Goal: Task Accomplishment & Management: Manage account settings

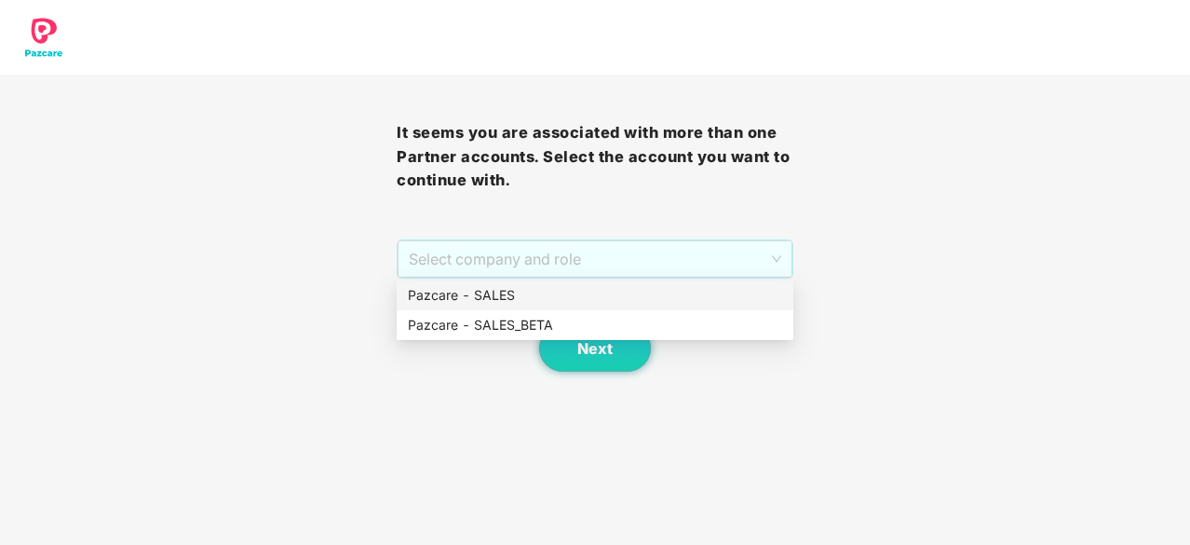
click at [550, 265] on span "Select company and role" at bounding box center [595, 258] width 372 height 35
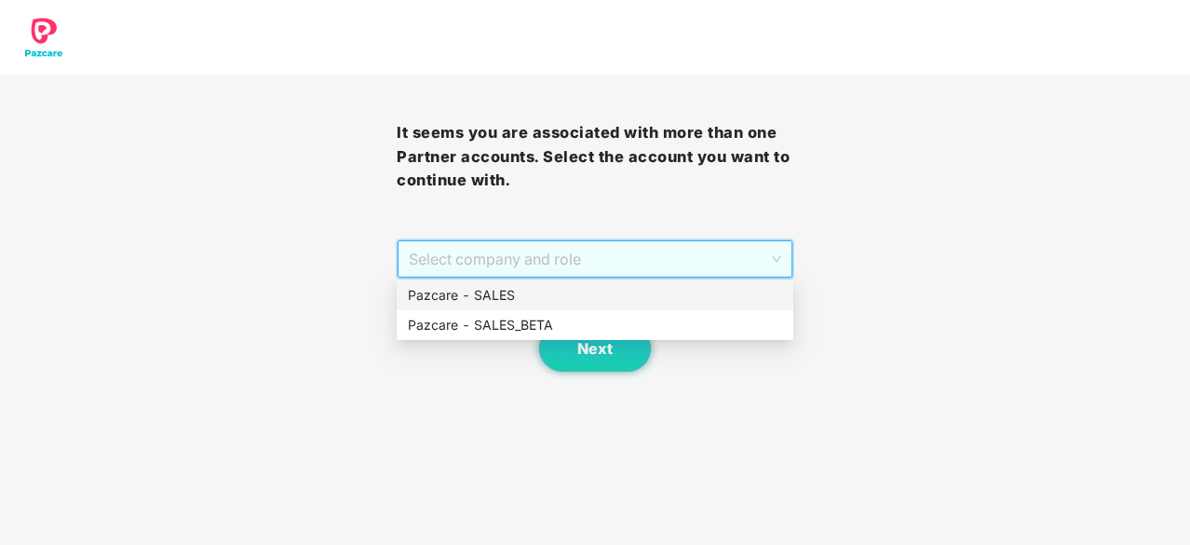
click at [536, 297] on div "Pazcare - SALES" at bounding box center [595, 295] width 374 height 20
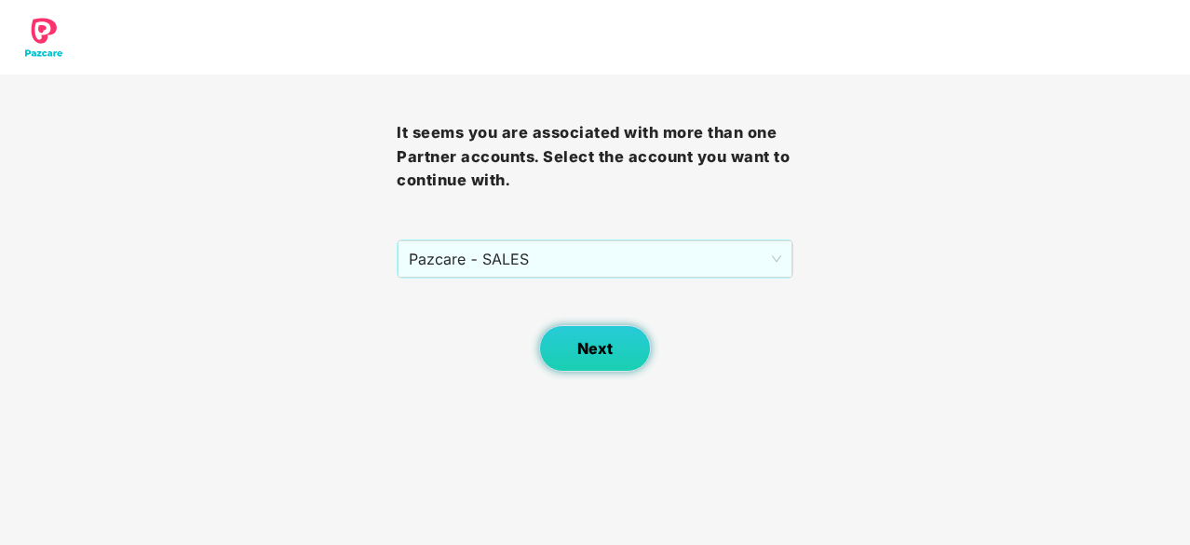
click at [590, 364] on button "Next" at bounding box center [595, 348] width 112 height 47
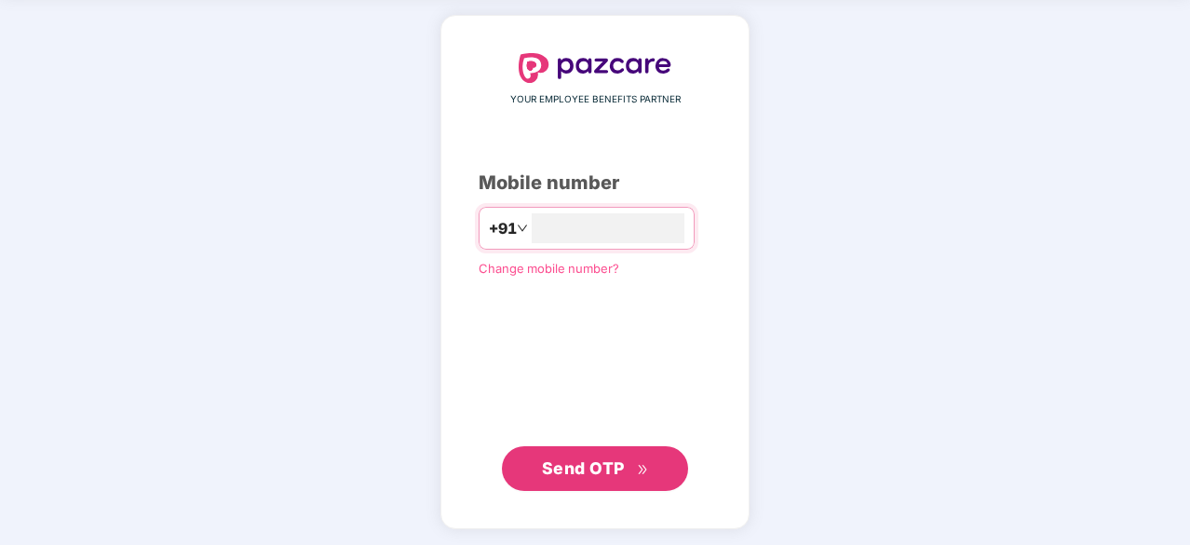
type input "**********"
click at [615, 452] on button "Send OTP" at bounding box center [595, 467] width 186 height 45
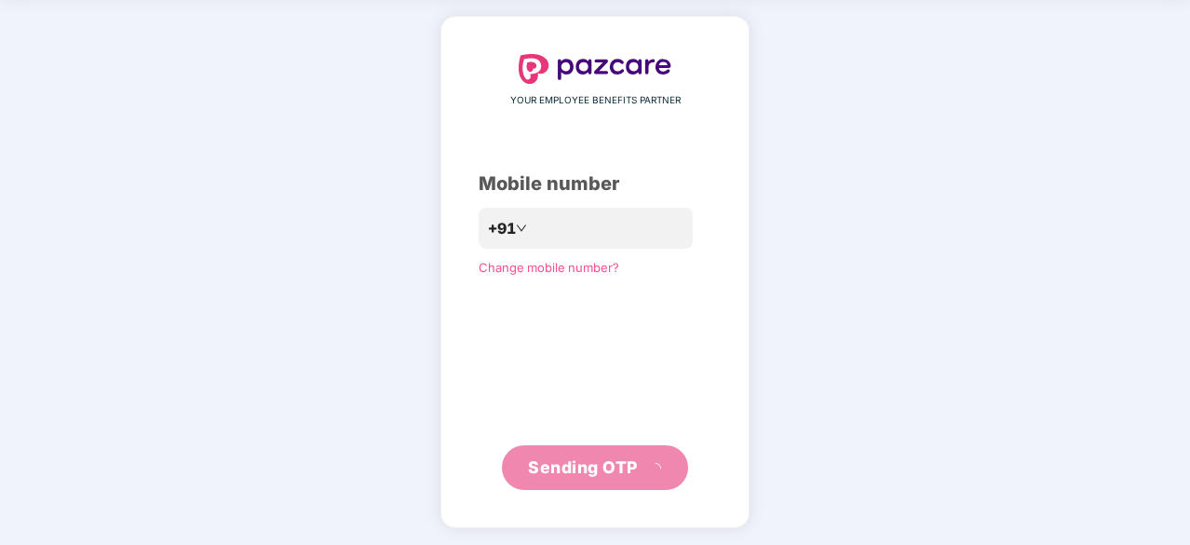
scroll to position [61, 0]
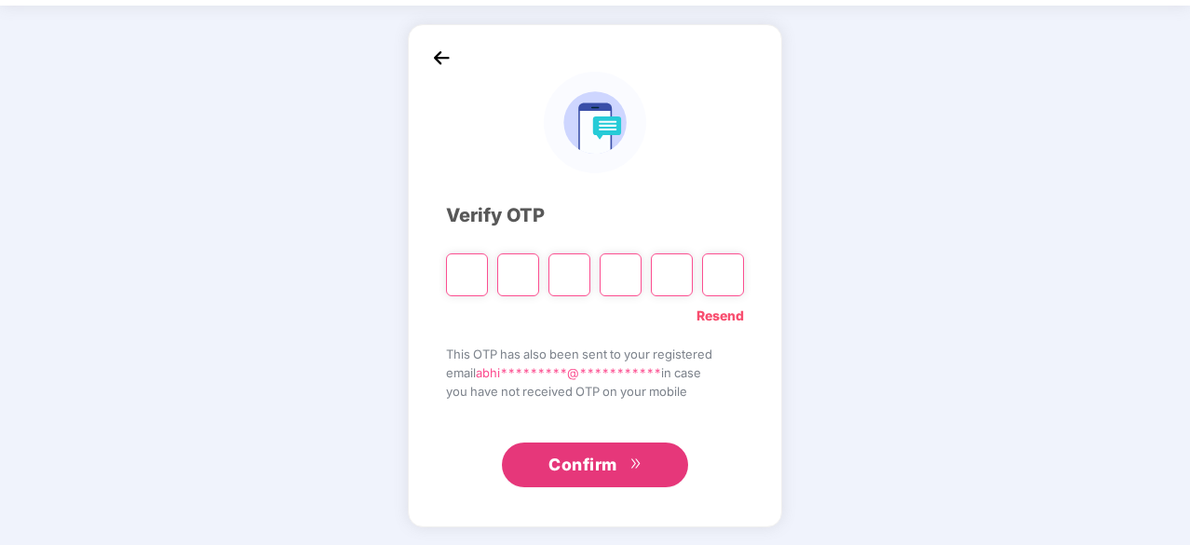
type input "*"
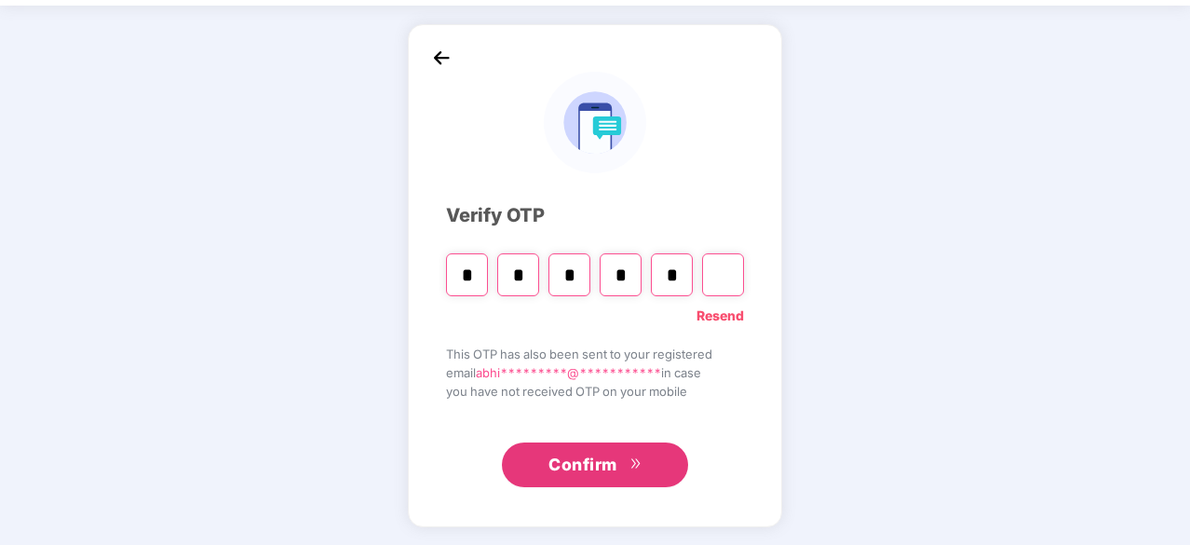
type input "*"
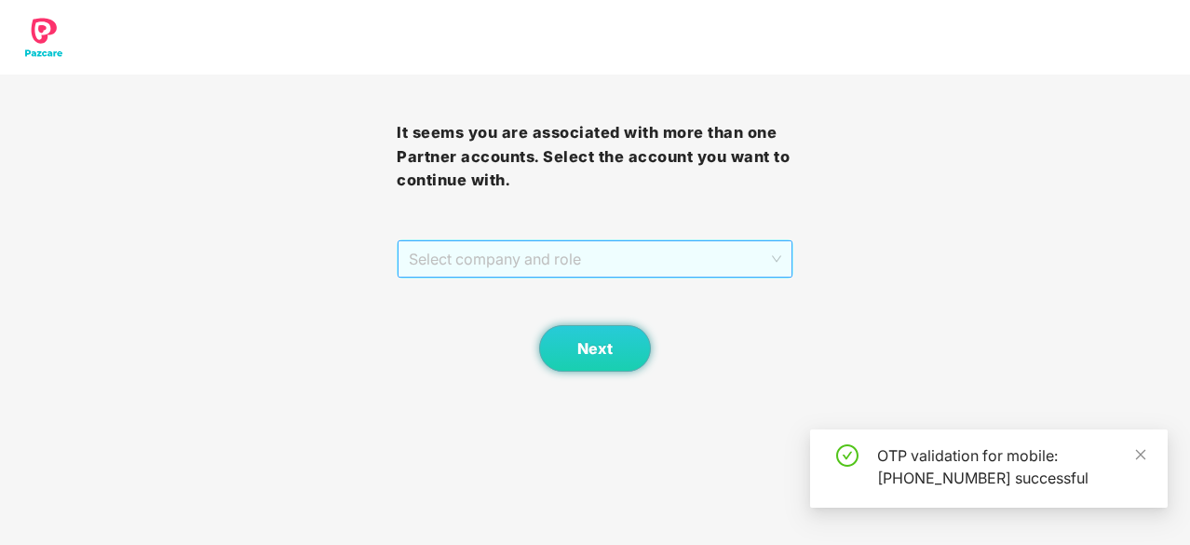
click at [532, 256] on span "Select company and role" at bounding box center [595, 258] width 372 height 35
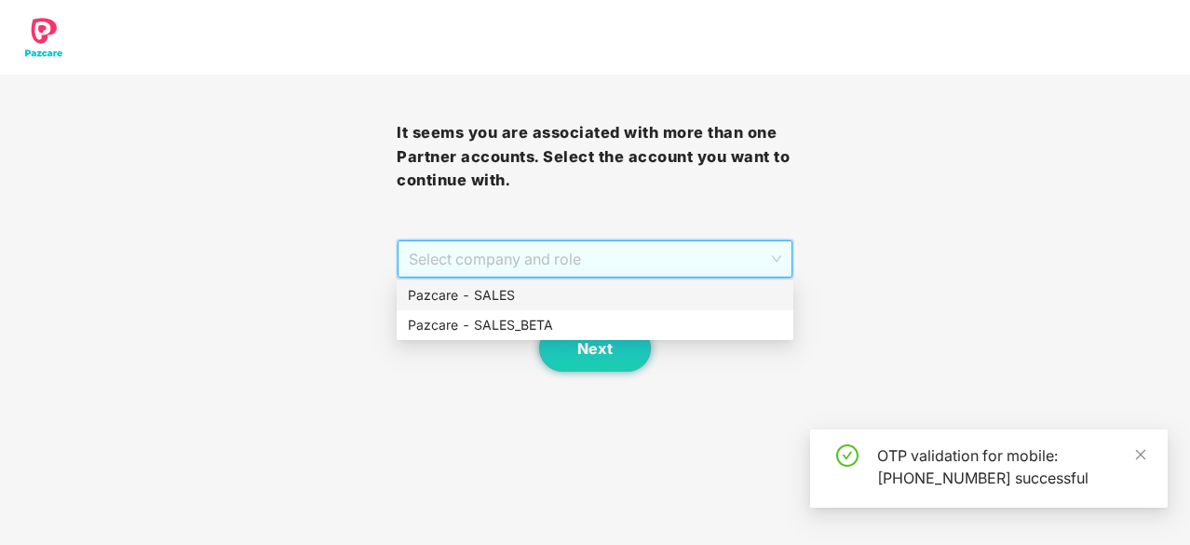
click at [550, 286] on div "Pazcare - SALES" at bounding box center [595, 295] width 374 height 20
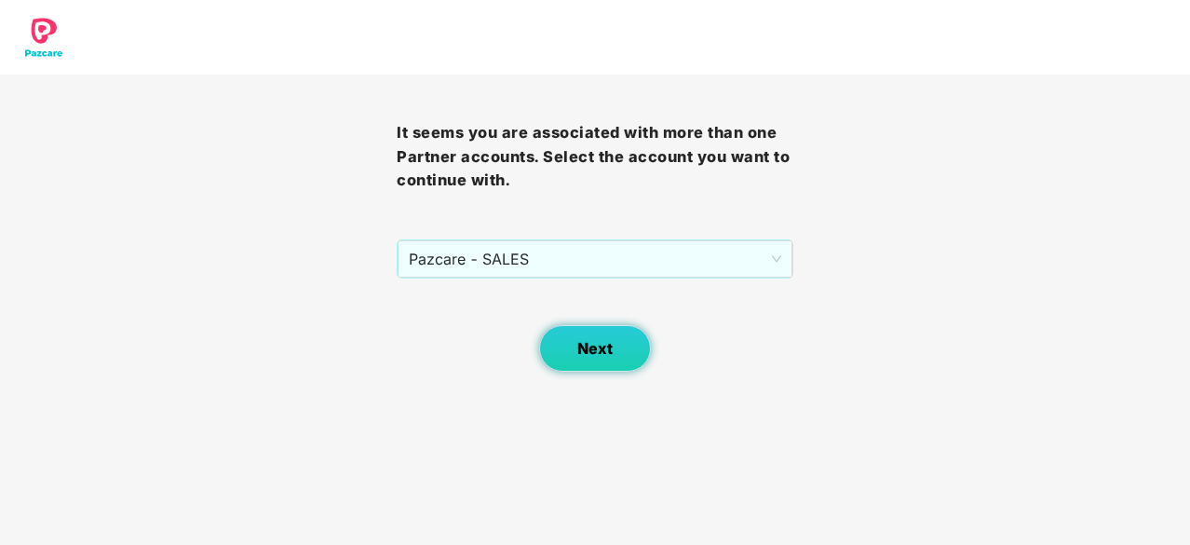
click at [581, 331] on button "Next" at bounding box center [595, 348] width 112 height 47
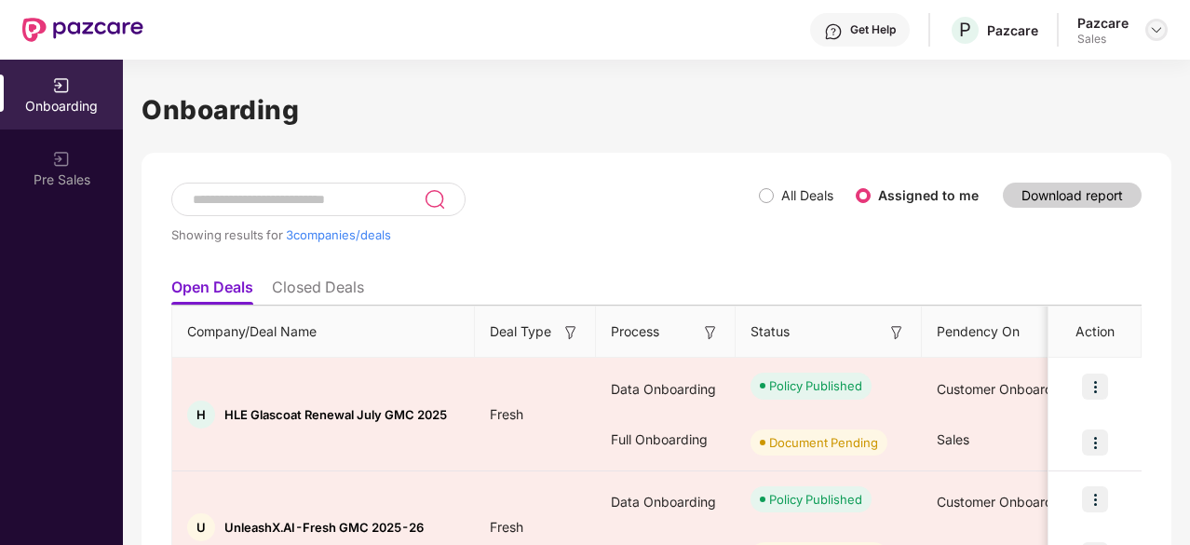
click at [1158, 39] on div at bounding box center [1156, 30] width 22 height 22
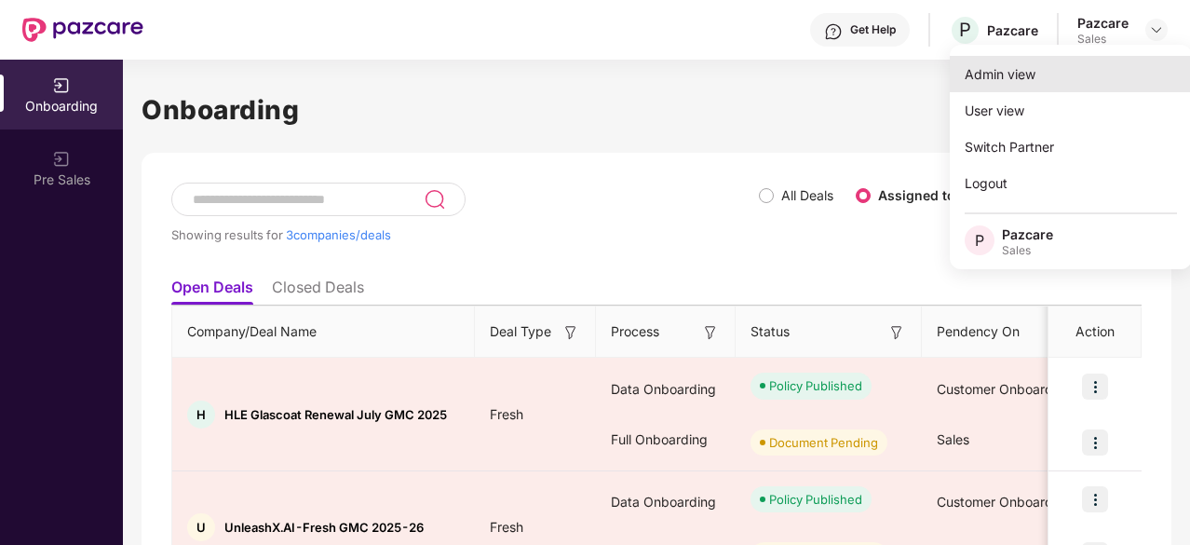
click at [1101, 85] on div "Admin view" at bounding box center [1071, 74] width 242 height 36
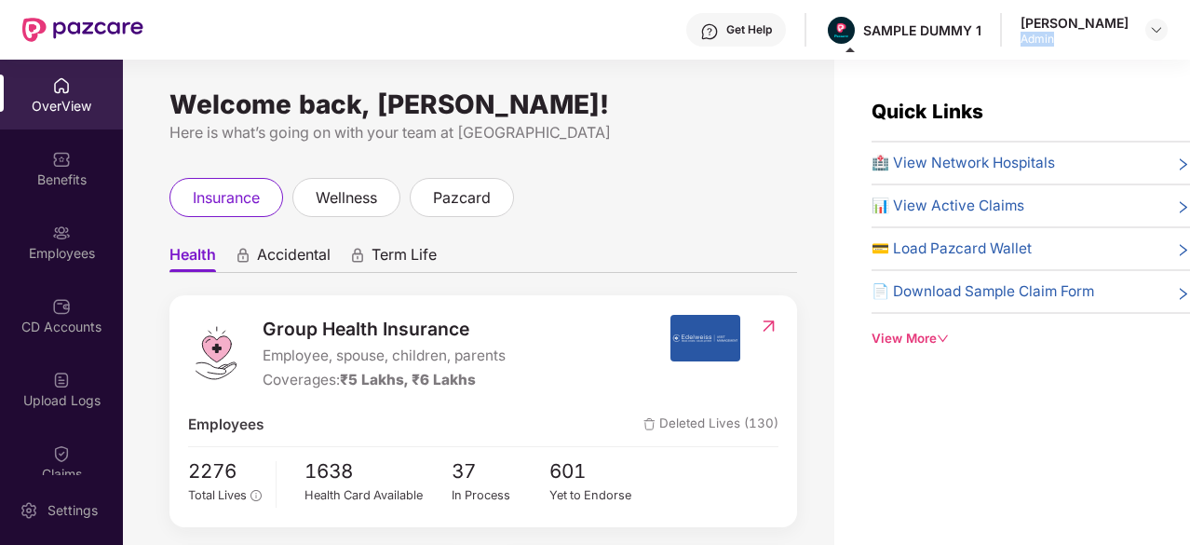
drag, startPoint x: 1080, startPoint y: 37, endPoint x: 1031, endPoint y: 36, distance: 49.4
click at [1031, 36] on div "Get Help SAMPLE DUMMY 1 Abhinav Kumar Admin" at bounding box center [655, 30] width 1024 height 60
click at [741, 24] on div "Get Help" at bounding box center [749, 29] width 46 height 15
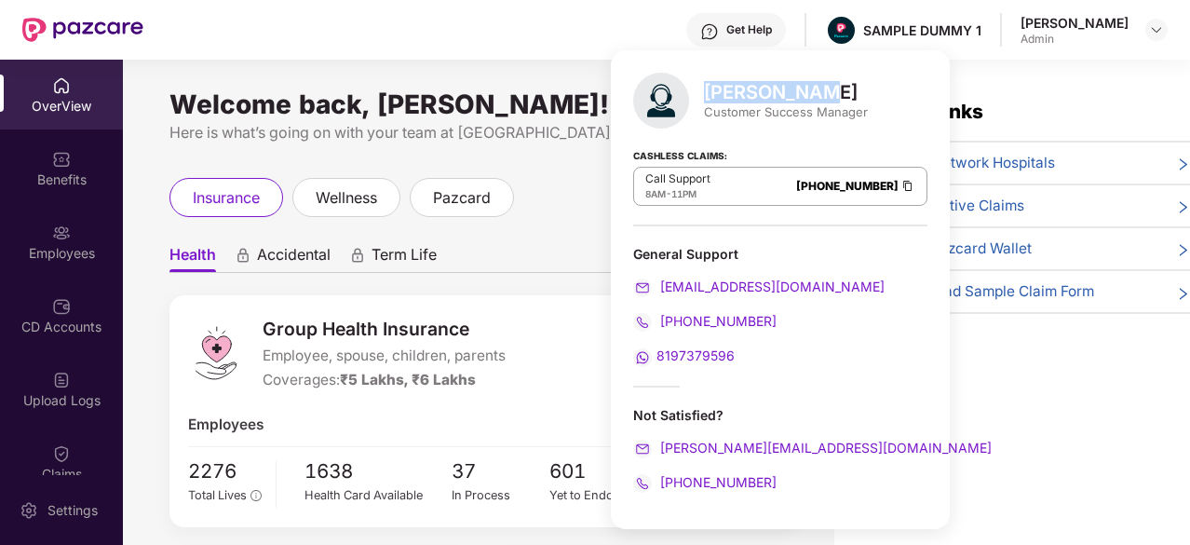
drag, startPoint x: 815, startPoint y: 92, endPoint x: 709, endPoint y: 96, distance: 105.3
click at [709, 96] on div "Mihir Singh" at bounding box center [786, 92] width 164 height 22
drag, startPoint x: 726, startPoint y: 185, endPoint x: 842, endPoint y: 178, distance: 115.7
click at [842, 178] on div "Call Support 8AM - 11PM 080-3783-5420" at bounding box center [780, 186] width 294 height 39
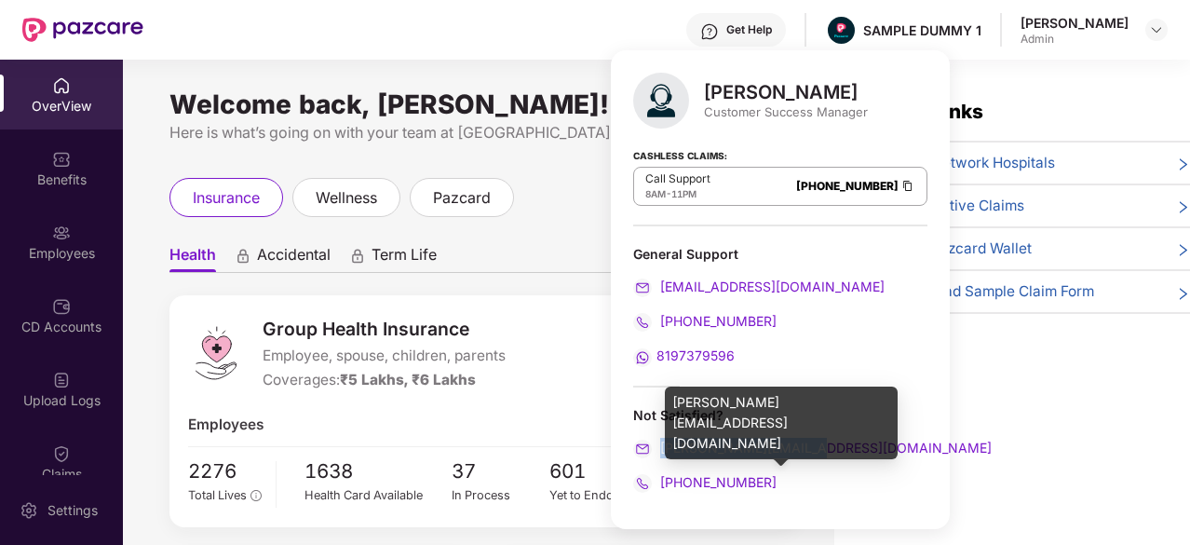
drag, startPoint x: 823, startPoint y: 444, endPoint x: 661, endPoint y: 454, distance: 162.3
click at [661, 454] on div "mihir+onb@pazcare.com" at bounding box center [780, 448] width 294 height 20
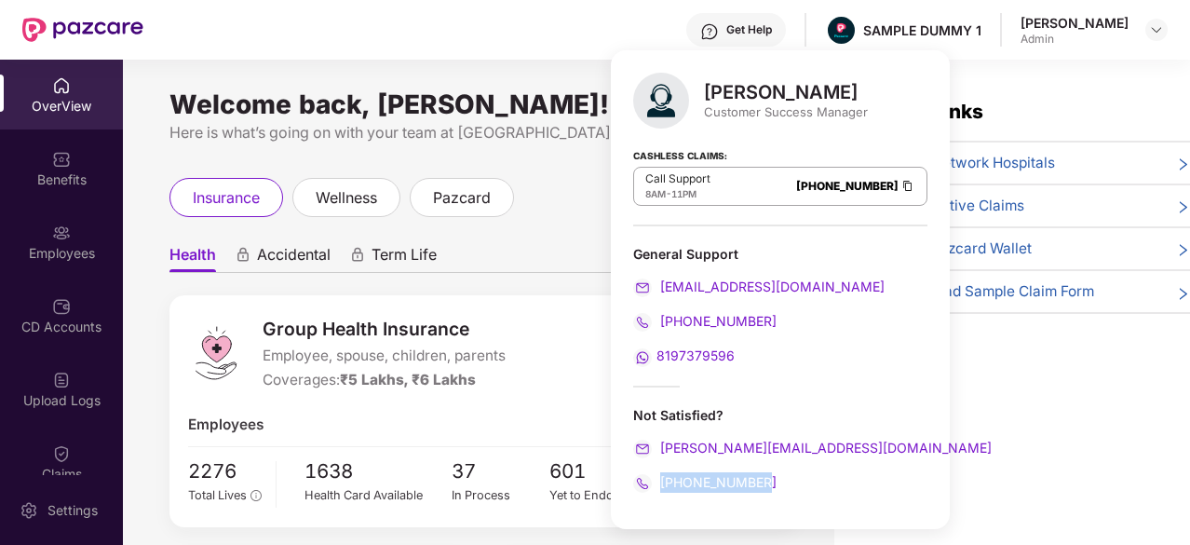
drag, startPoint x: 775, startPoint y: 478, endPoint x: 658, endPoint y: 482, distance: 116.5
click at [658, 482] on div "+916666878580" at bounding box center [780, 482] width 294 height 20
click at [564, 395] on div "Group Health Insurance Employee, spouse, children, parents Coverages: ₹5 Lakhs,…" at bounding box center [483, 411] width 628 height 232
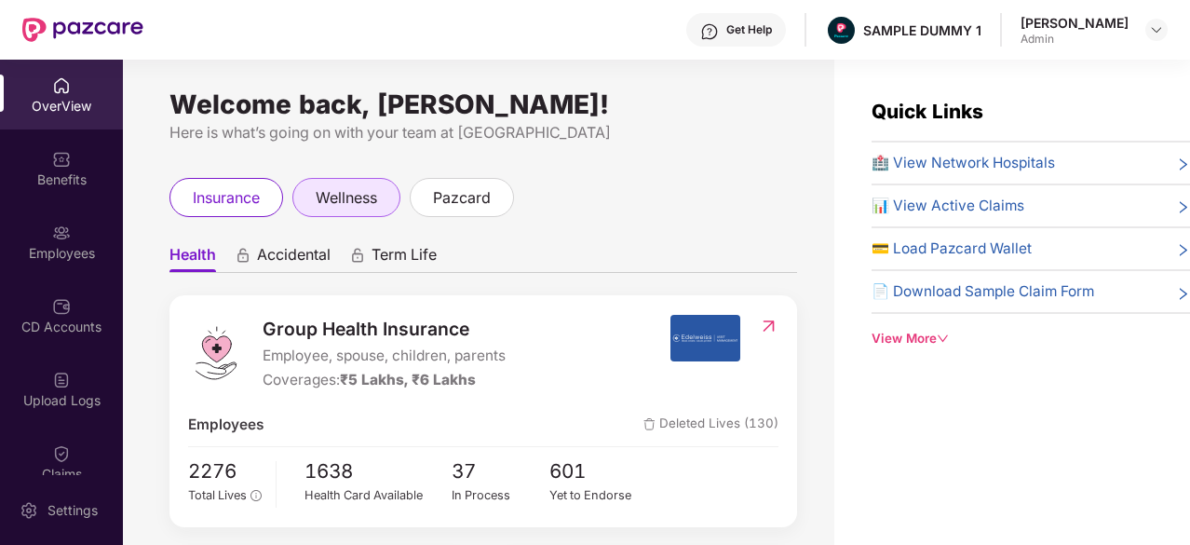
click at [359, 199] on span "wellness" at bounding box center [346, 197] width 61 height 23
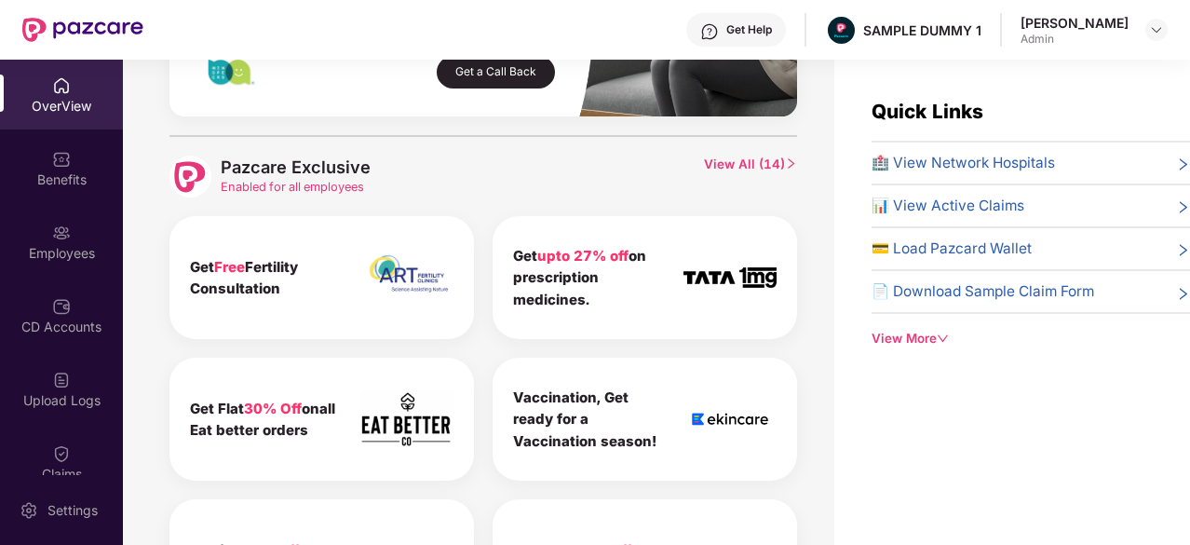
scroll to position [843, 0]
click at [775, 163] on span "View All ( 14 )" at bounding box center [750, 176] width 93 height 42
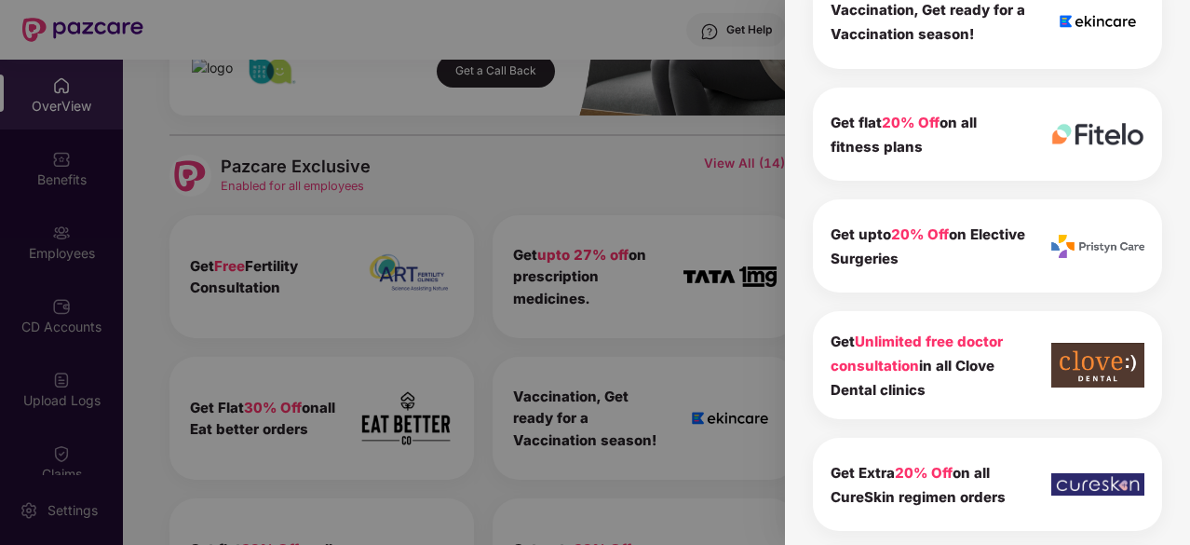
scroll to position [545, 0]
drag, startPoint x: 829, startPoint y: 340, endPoint x: 950, endPoint y: 386, distance: 129.7
click at [950, 386] on div "Get Unlimited free doctor consultation in all Clove Dental clinics" at bounding box center [987, 364] width 349 height 108
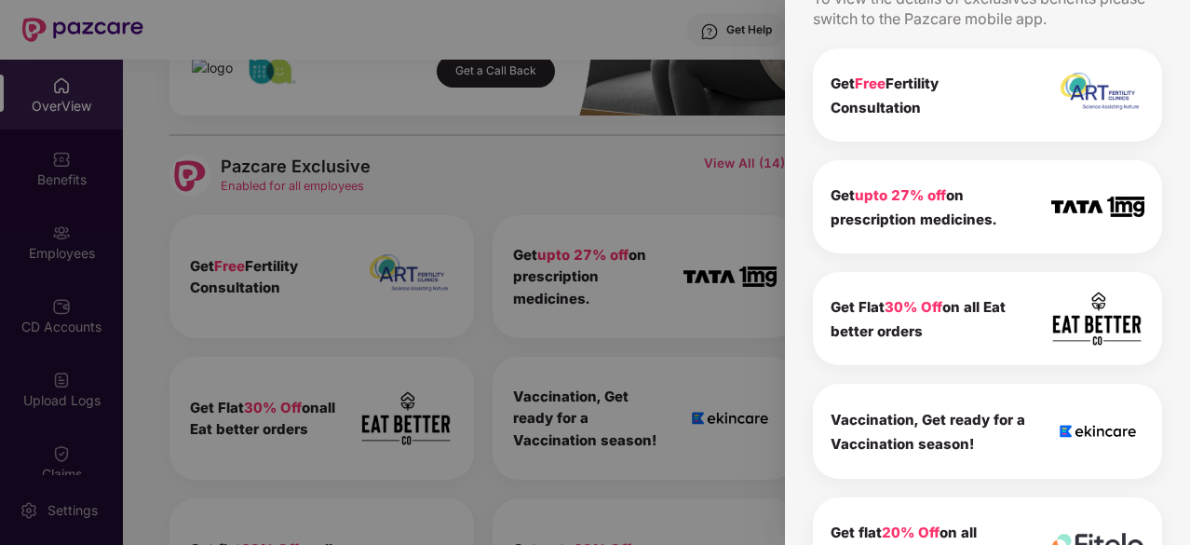
scroll to position [0, 0]
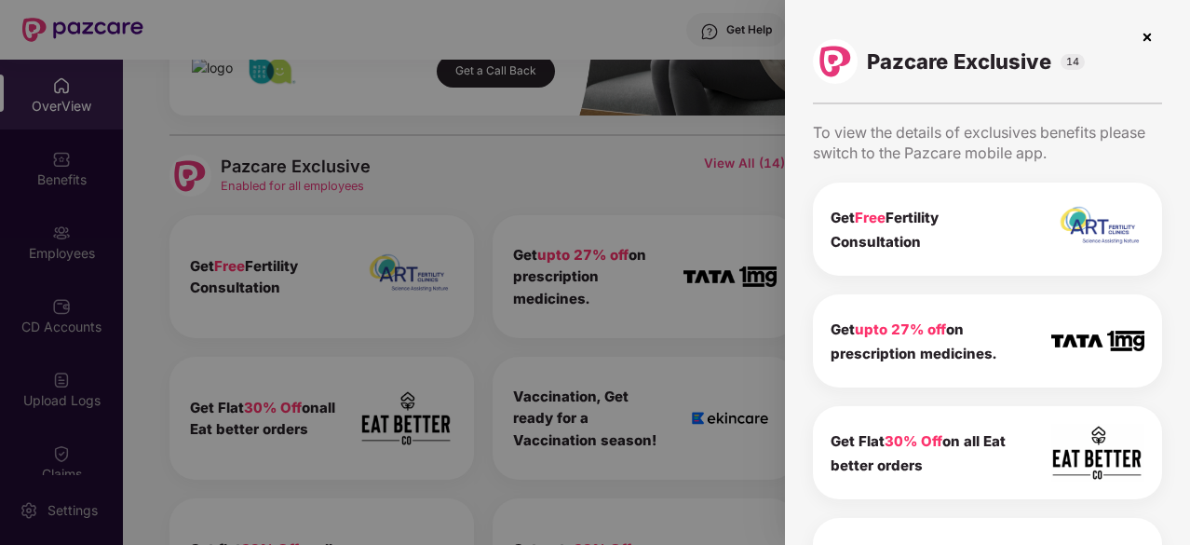
click at [1143, 34] on img at bounding box center [1147, 37] width 30 height 30
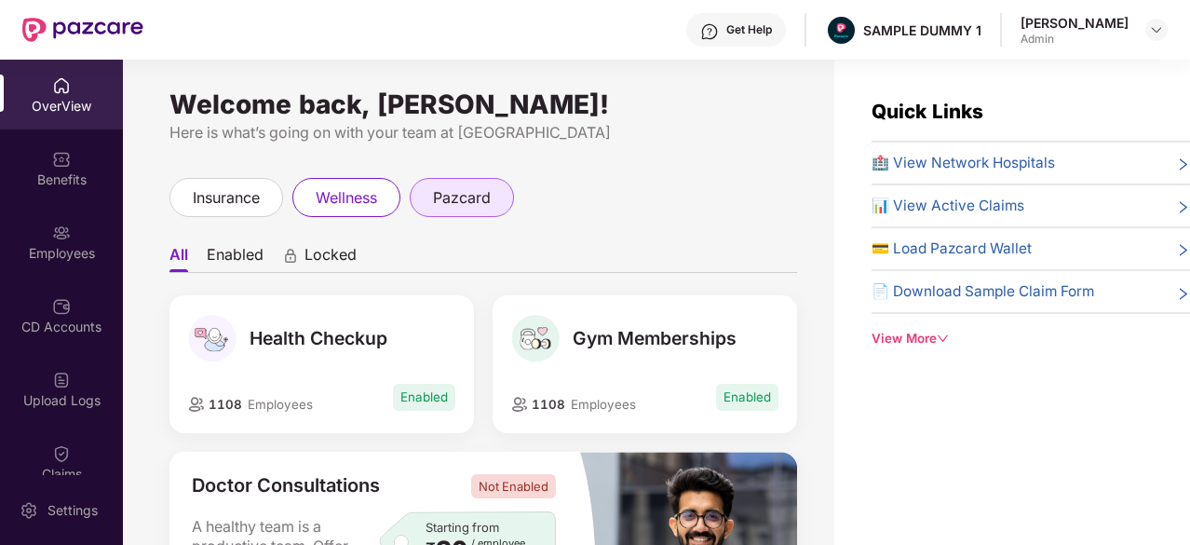
click at [462, 196] on span "pazcard" at bounding box center [462, 197] width 58 height 23
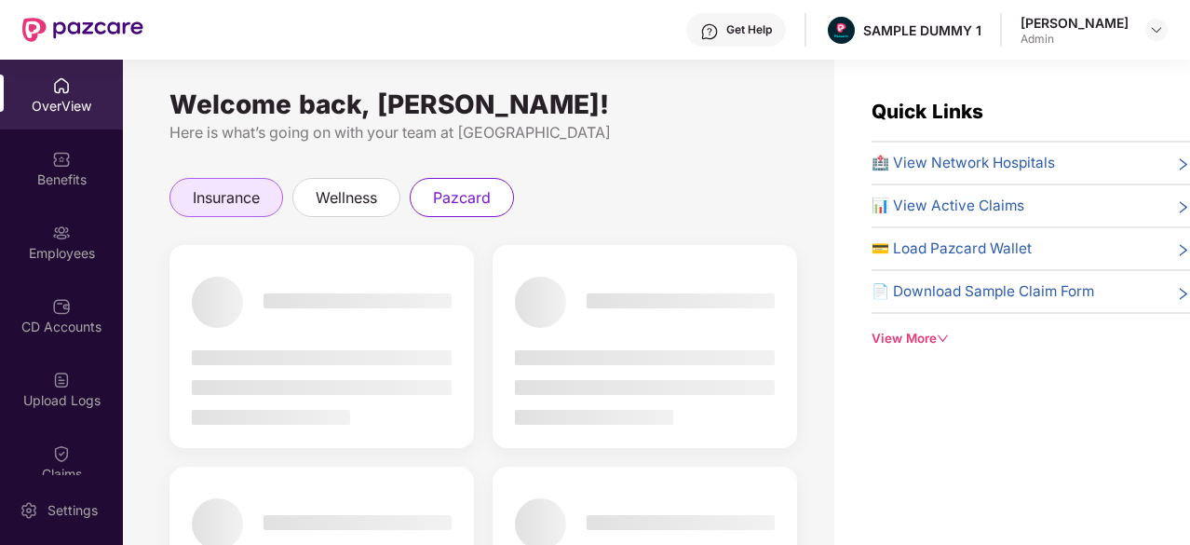
click at [229, 187] on span "insurance" at bounding box center [226, 197] width 67 height 23
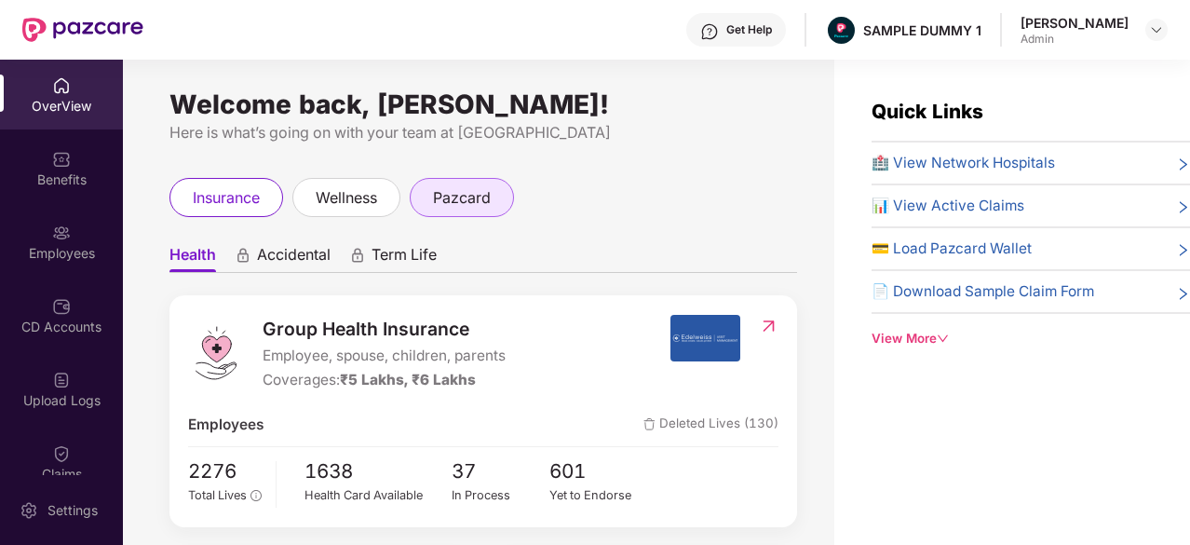
click at [490, 198] on span "pazcard" at bounding box center [462, 197] width 58 height 23
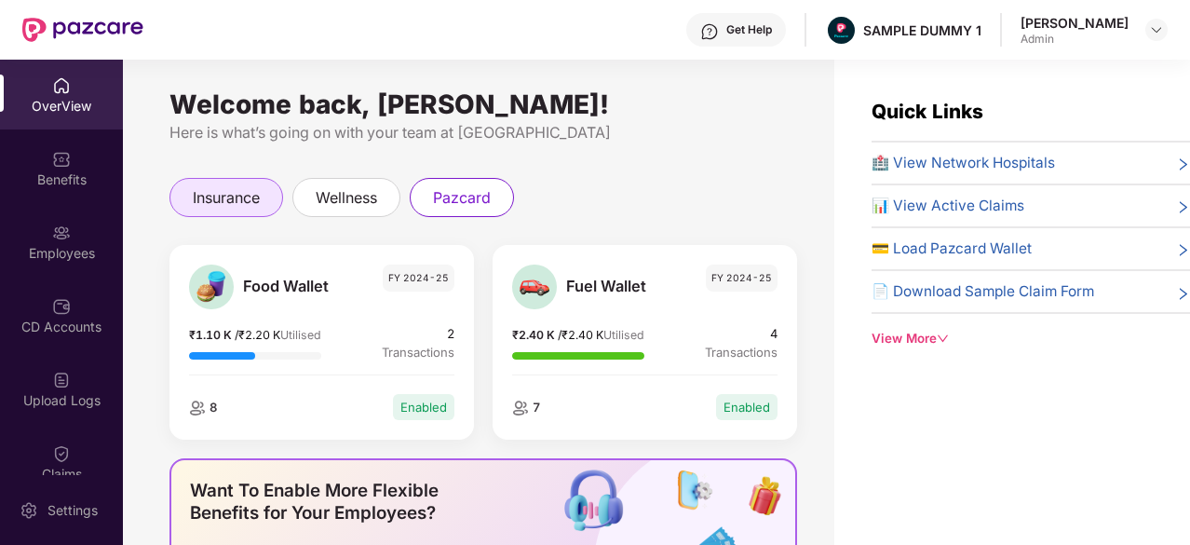
click at [241, 206] on span "insurance" at bounding box center [226, 197] width 67 height 23
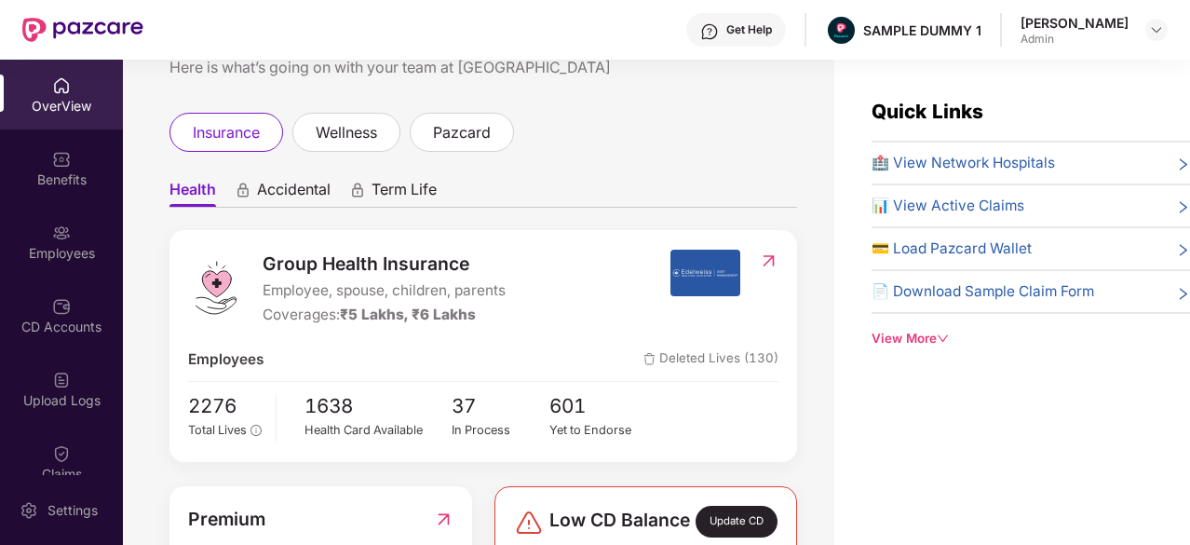
scroll to position [66, 0]
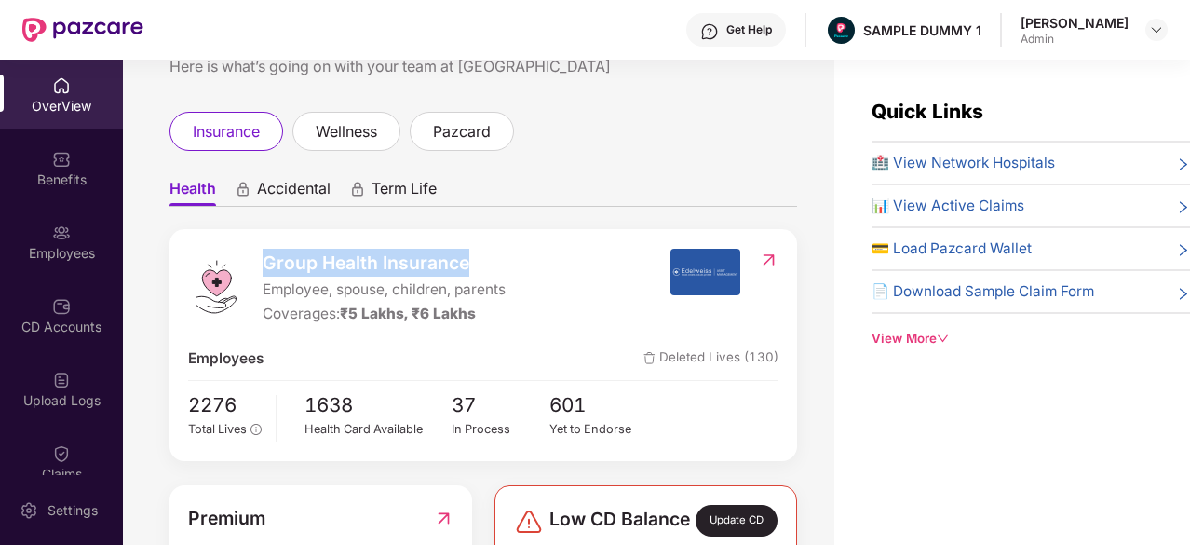
drag, startPoint x: 472, startPoint y: 258, endPoint x: 263, endPoint y: 268, distance: 208.8
click at [263, 268] on span "Group Health Insurance" at bounding box center [384, 263] width 243 height 28
click at [504, 290] on div "Group Health Insurance Employee, spouse, children, parents Coverages: ₹5 Lakhs,…" at bounding box center [428, 287] width 481 height 77
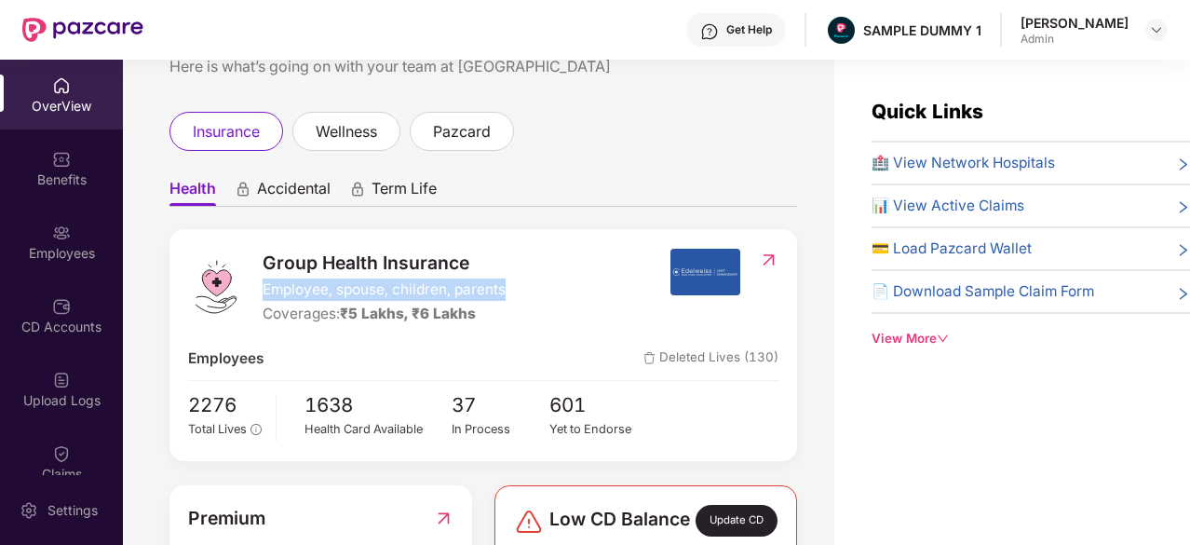
drag, startPoint x: 504, startPoint y: 290, endPoint x: 253, endPoint y: 280, distance: 250.6
click at [253, 280] on div "Group Health Insurance Employee, spouse, children, parents Coverages: ₹5 Lakhs,…" at bounding box center [428, 287] width 481 height 77
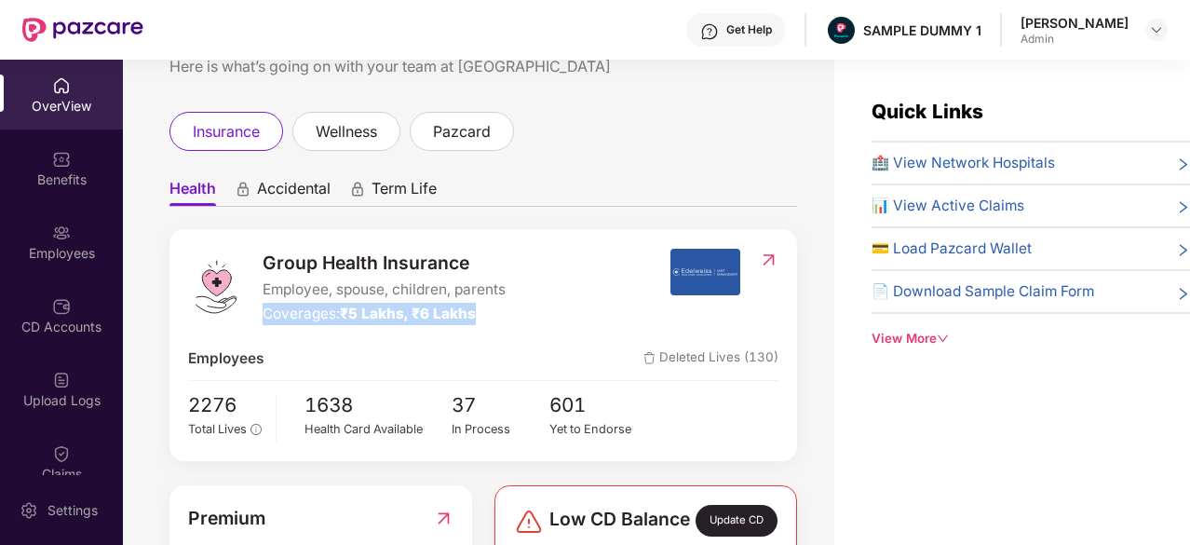
drag, startPoint x: 486, startPoint y: 311, endPoint x: 257, endPoint y: 306, distance: 229.1
click at [257, 306] on div "Group Health Insurance Employee, spouse, children, parents Coverages: ₹5 Lakhs,…" at bounding box center [428, 287] width 481 height 77
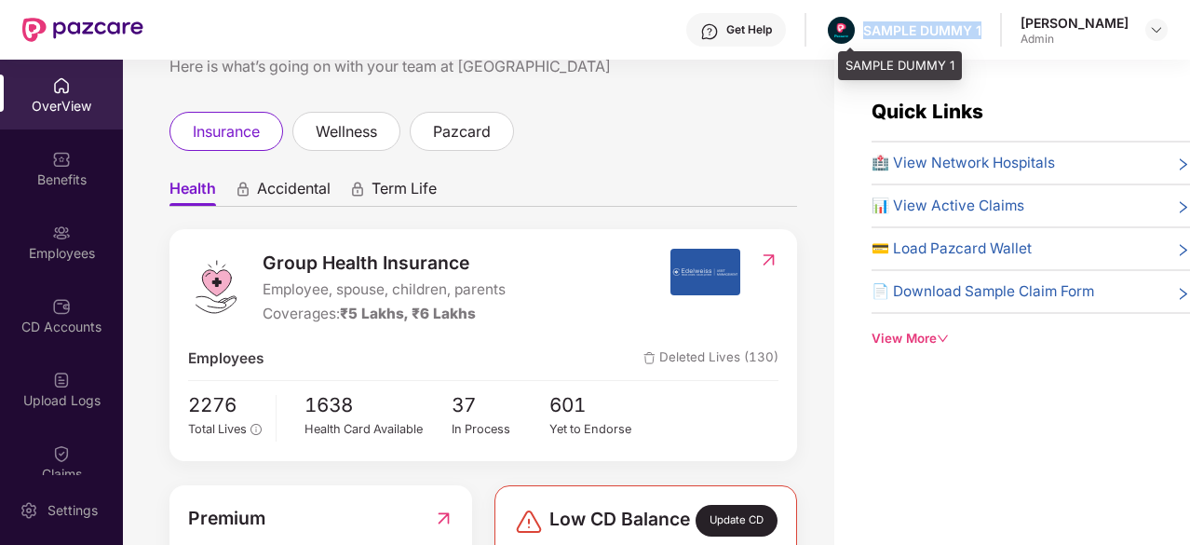
drag, startPoint x: 1003, startPoint y: 29, endPoint x: 875, endPoint y: 32, distance: 127.6
click at [875, 32] on div "Get Help SAMPLE DUMMY 1 Abhinav Kumar Admin" at bounding box center [655, 30] width 1024 height 60
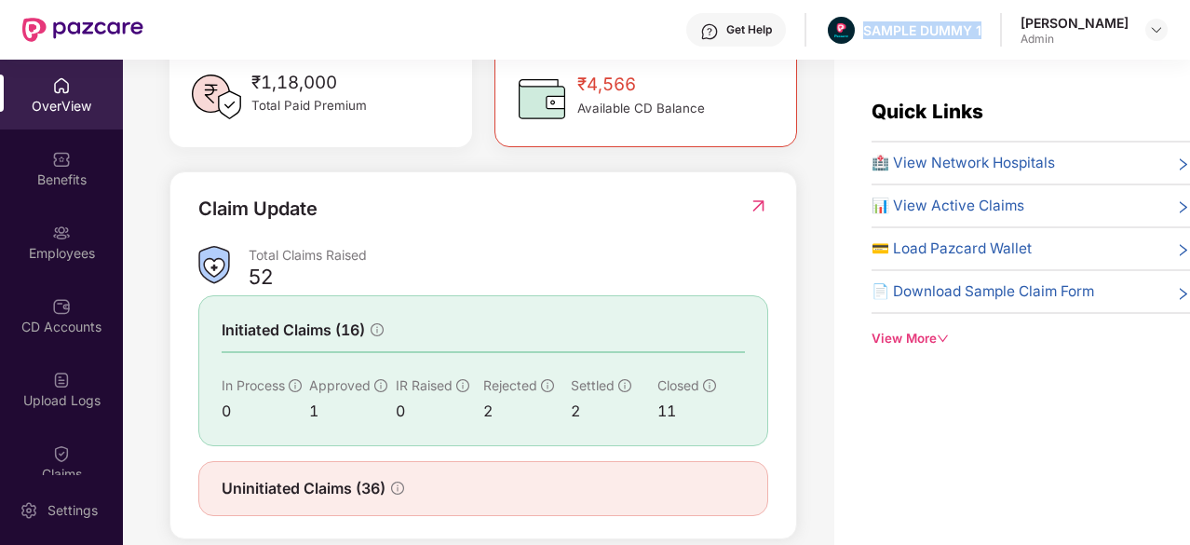
scroll to position [565, 0]
drag, startPoint x: 390, startPoint y: 264, endPoint x: 242, endPoint y: 265, distance: 148.0
click at [242, 265] on div "Total Claims Raised 52" at bounding box center [483, 267] width 570 height 44
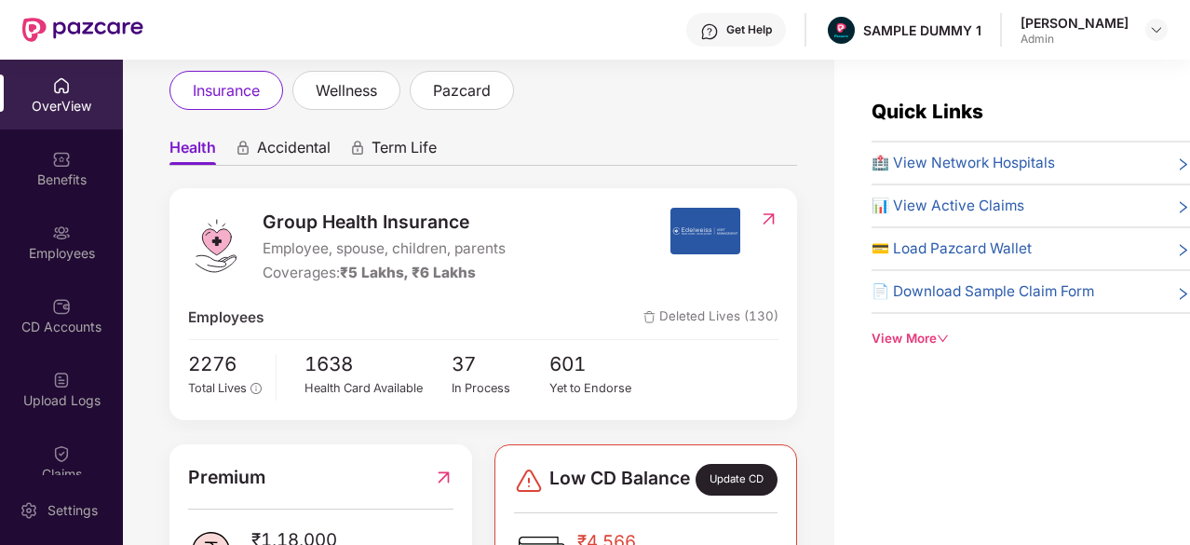
scroll to position [101, 0]
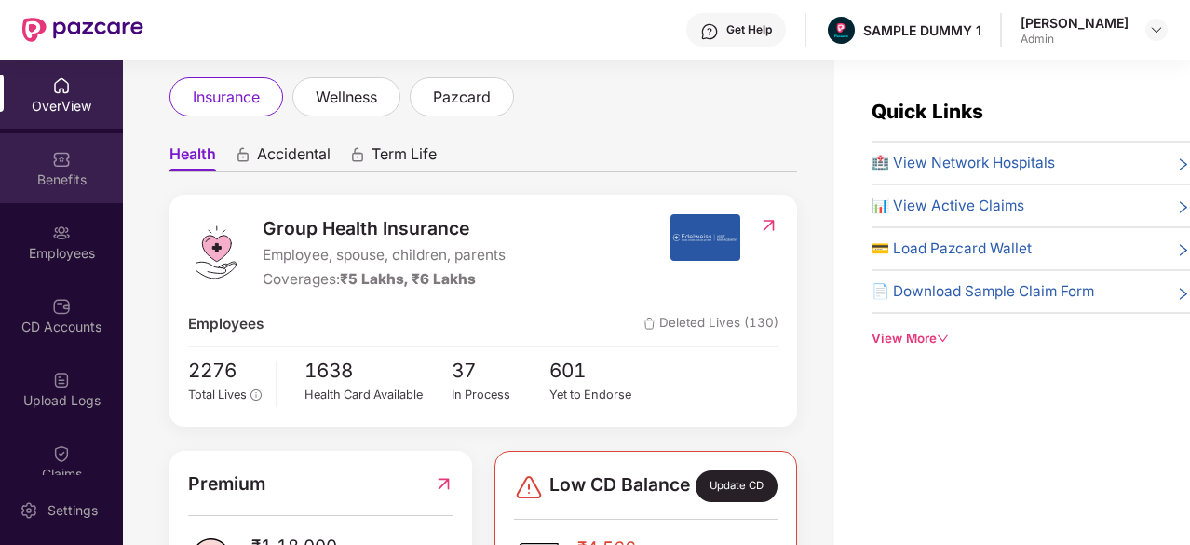
click at [20, 192] on div "Benefits" at bounding box center [61, 168] width 123 height 70
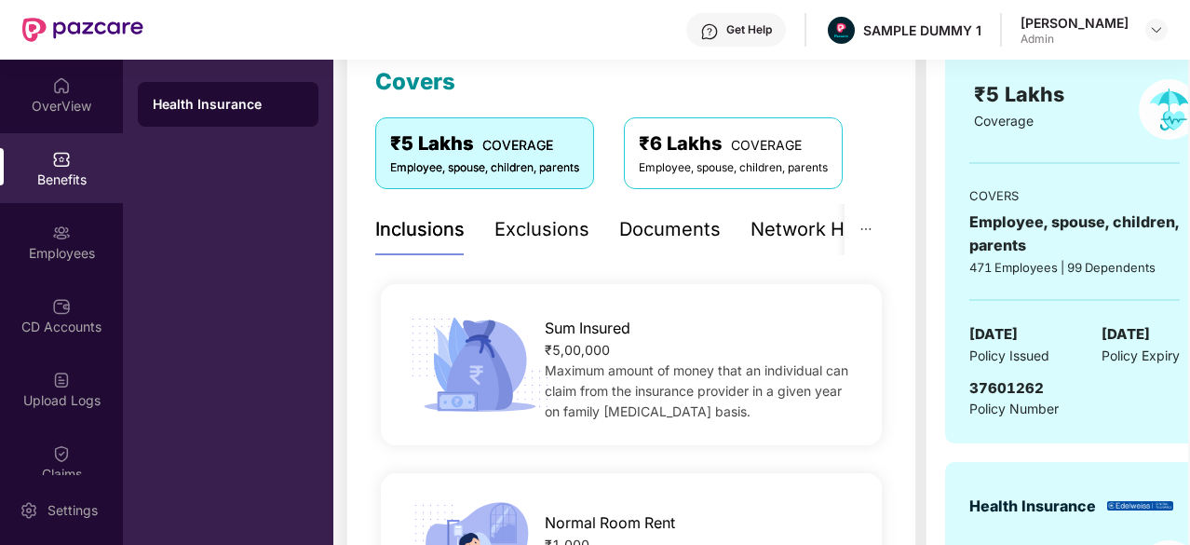
scroll to position [245, 0]
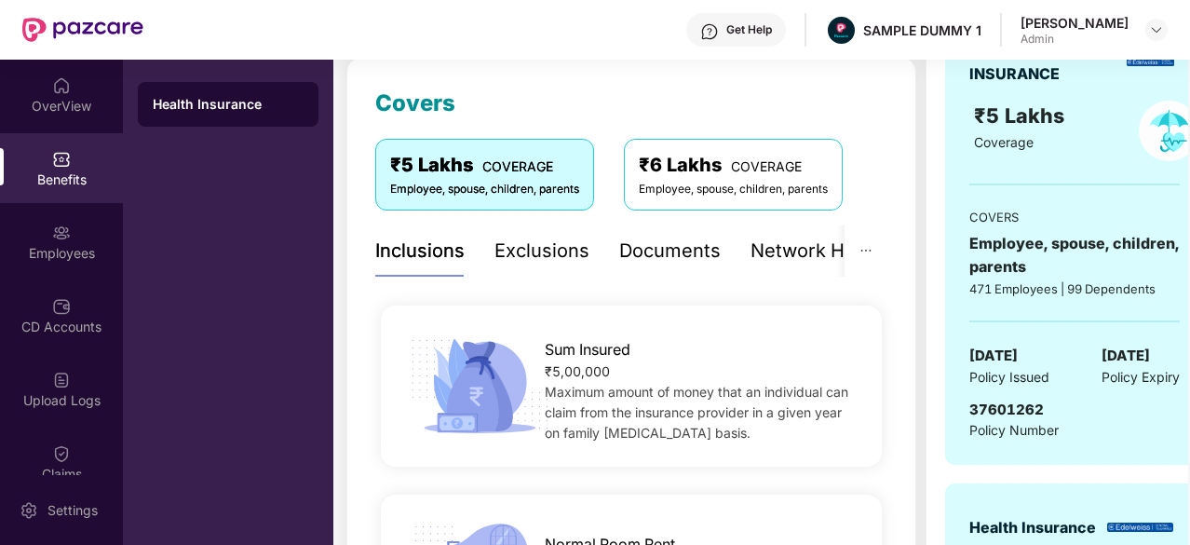
click at [521, 245] on div "Exclusions" at bounding box center [541, 250] width 95 height 29
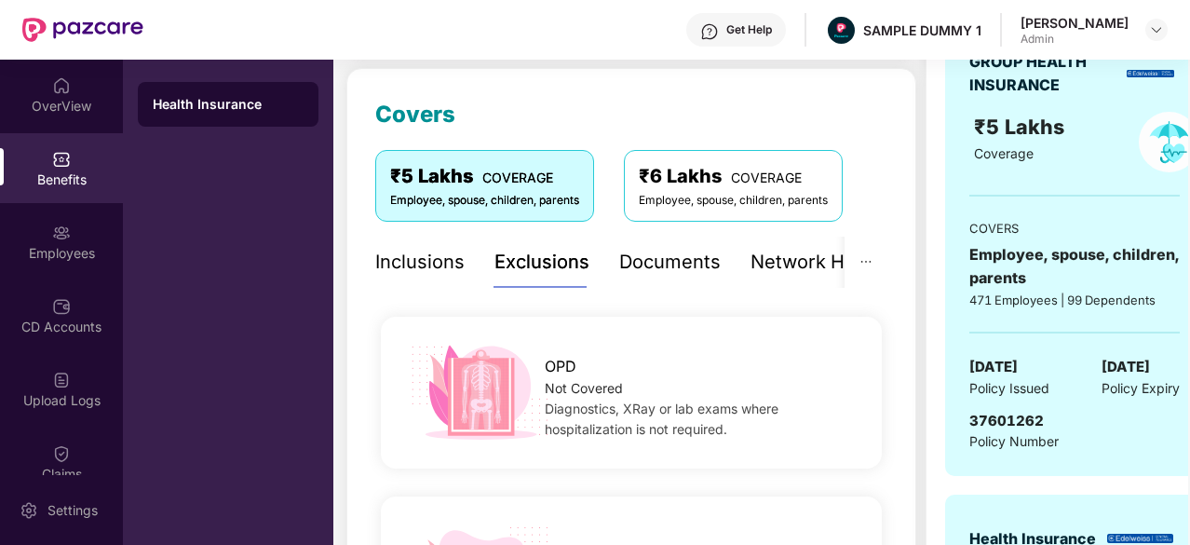
scroll to position [183, 0]
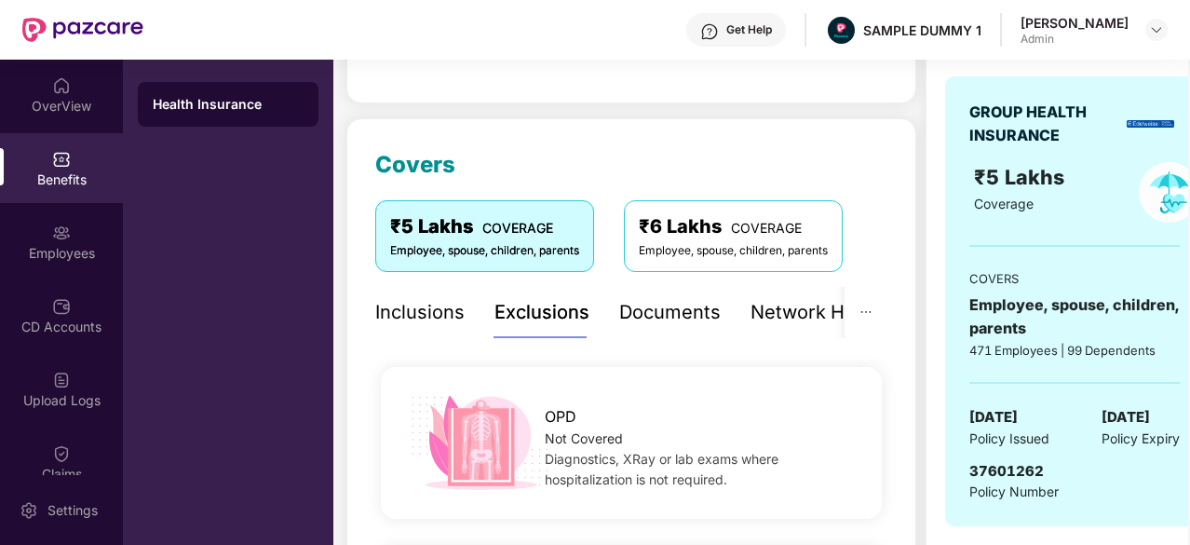
click at [655, 312] on div "Documents" at bounding box center [669, 312] width 101 height 29
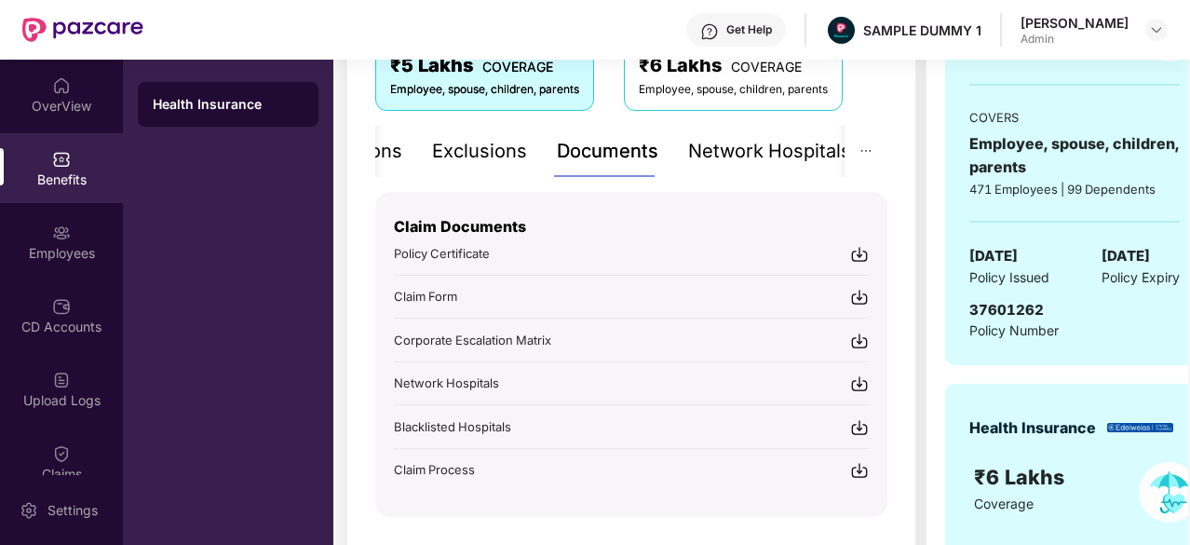
scroll to position [344, 0]
click at [858, 256] on img at bounding box center [859, 255] width 19 height 19
click at [814, 144] on div "Network Hospitals" at bounding box center [769, 152] width 163 height 29
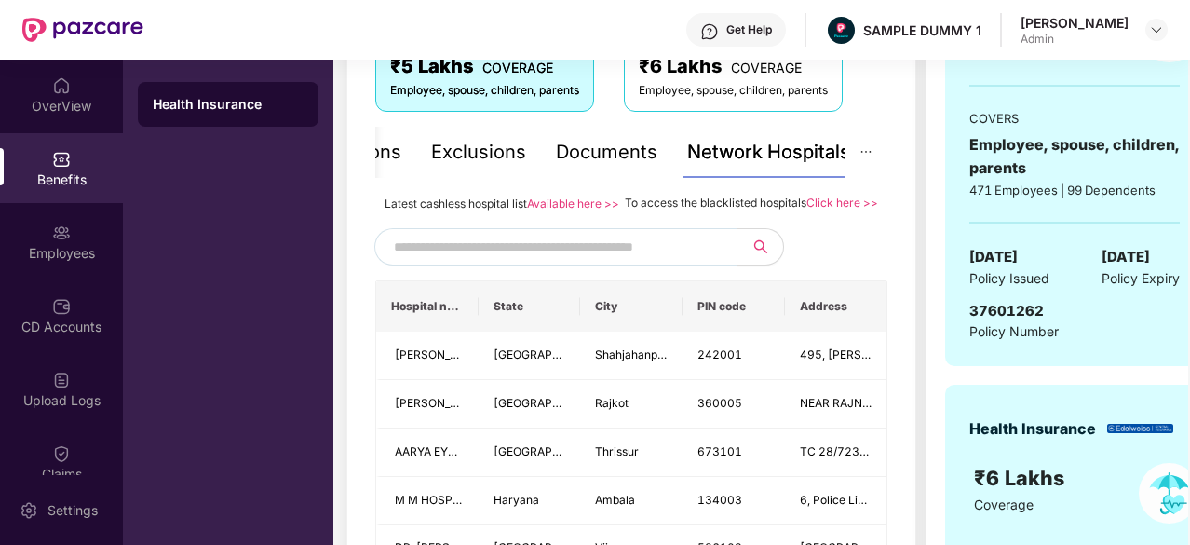
click at [534, 250] on span at bounding box center [555, 246] width 363 height 37
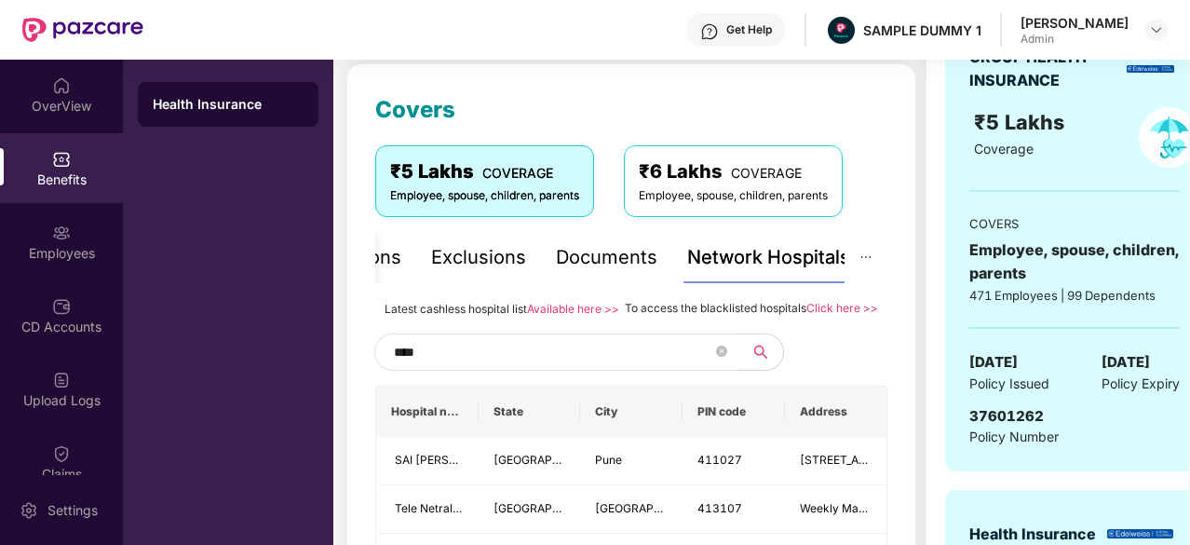
scroll to position [402, 0]
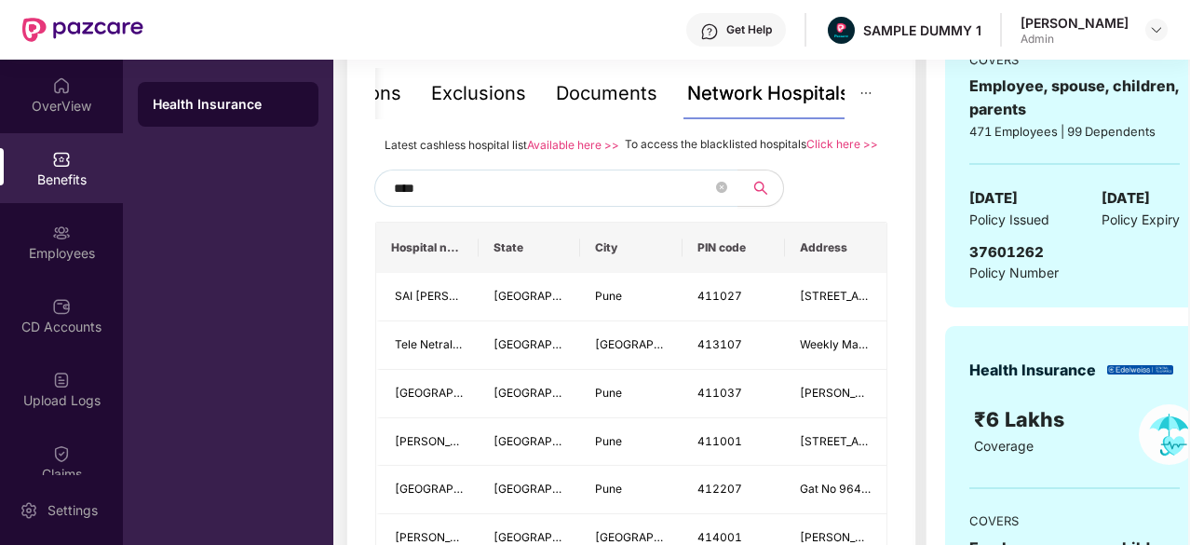
type input "****"
click at [615, 94] on div "Documents" at bounding box center [606, 93] width 101 height 29
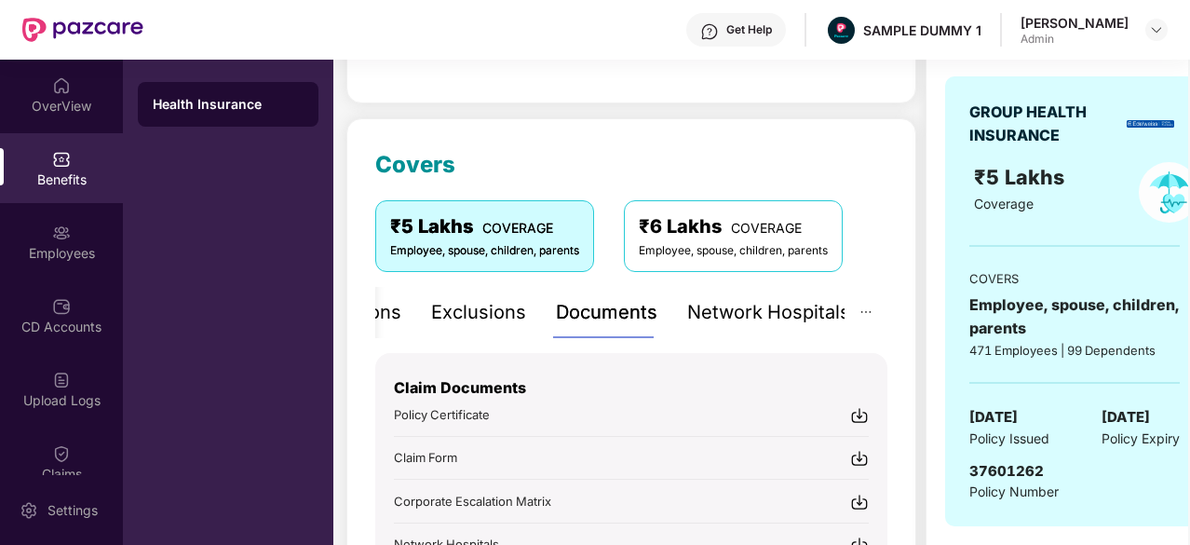
scroll to position [182, 0]
click at [71, 234] on div "Employees" at bounding box center [61, 242] width 123 height 70
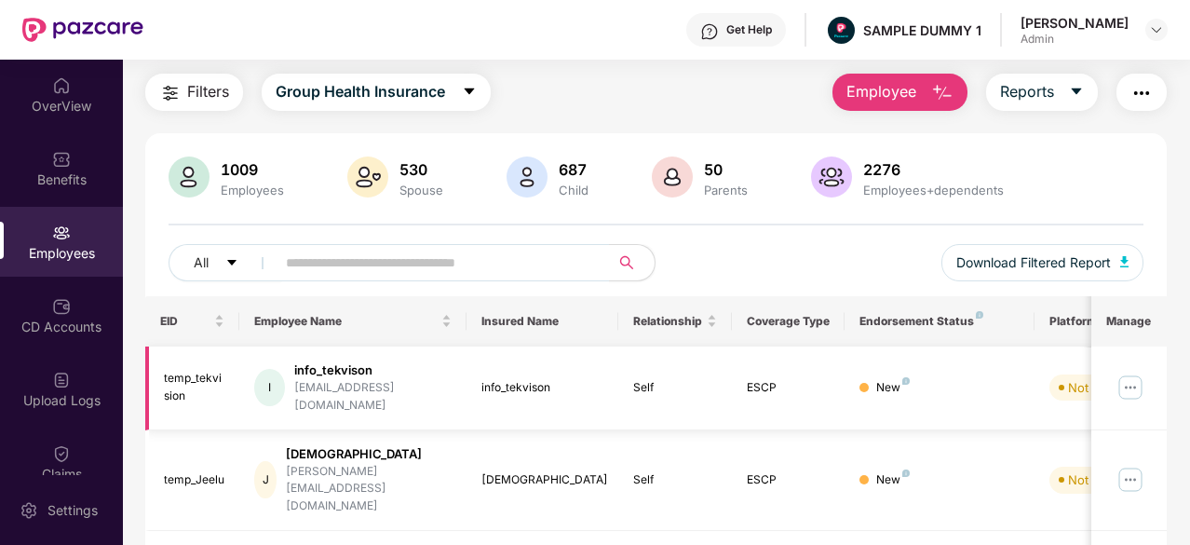
scroll to position [0, 0]
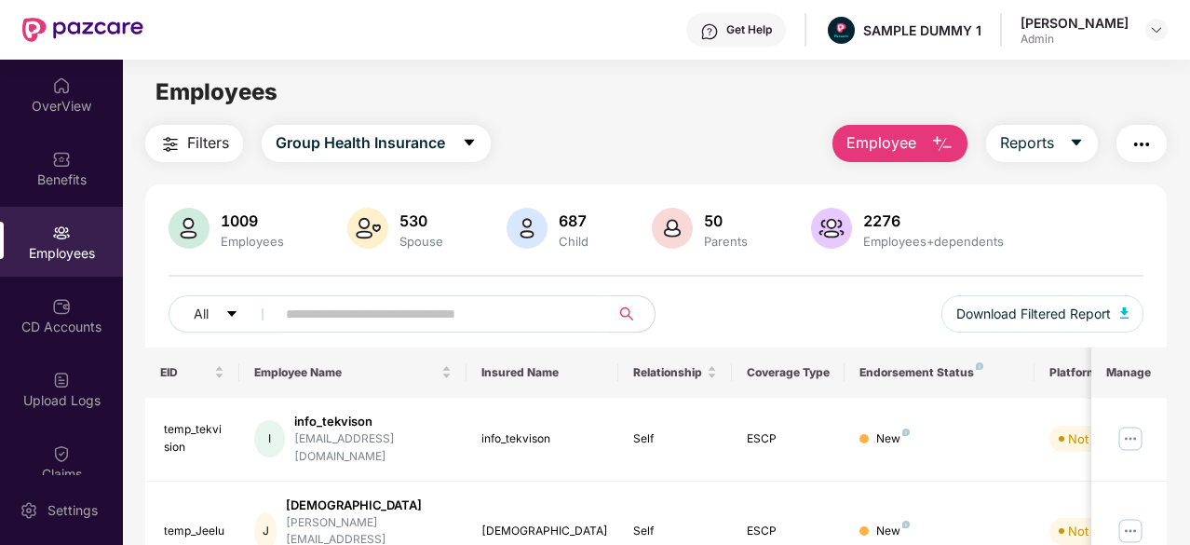
click at [1140, 142] on img "button" at bounding box center [1141, 144] width 22 height 22
click at [776, 88] on div "Employees" at bounding box center [656, 91] width 1066 height 35
click at [1147, 156] on button "button" at bounding box center [1141, 143] width 50 height 37
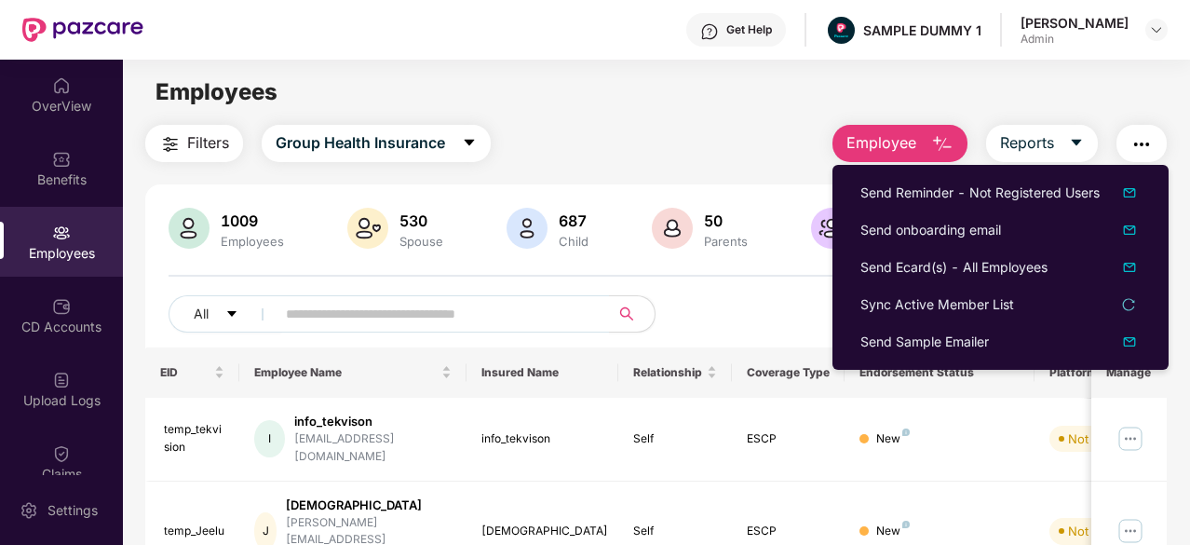
click at [673, 129] on div "Filters Group Health Insurance Employee Reports" at bounding box center [655, 143] width 1021 height 37
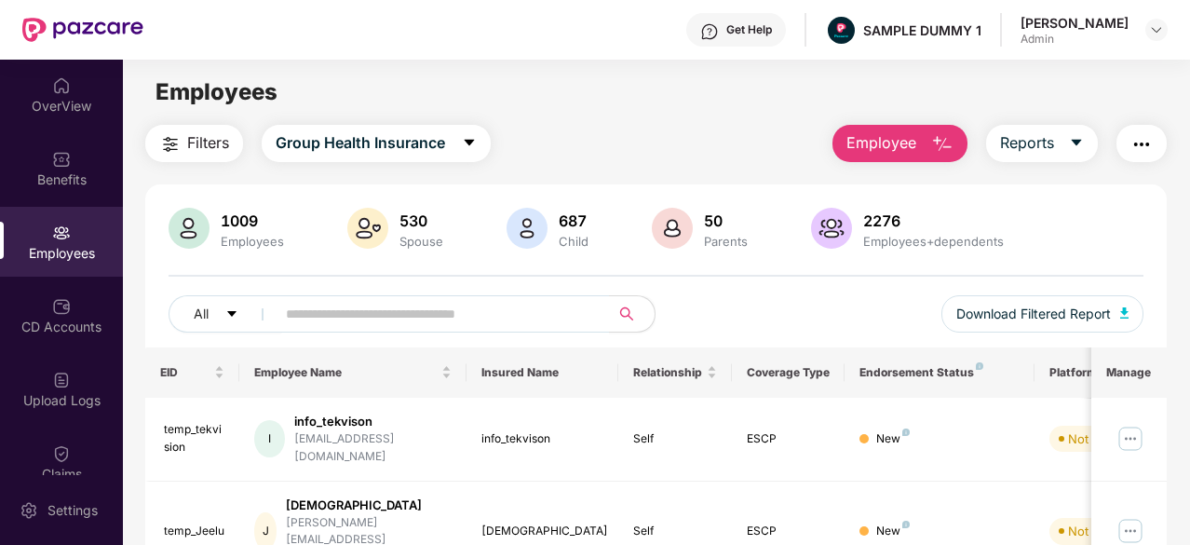
click at [953, 150] on img "button" at bounding box center [942, 144] width 22 height 22
click at [1045, 159] on button "Reports" at bounding box center [1042, 143] width 112 height 37
click at [750, 315] on div "All Download Filtered Report" at bounding box center [656, 321] width 975 height 52
click at [1035, 143] on span "Reports" at bounding box center [1027, 142] width 54 height 23
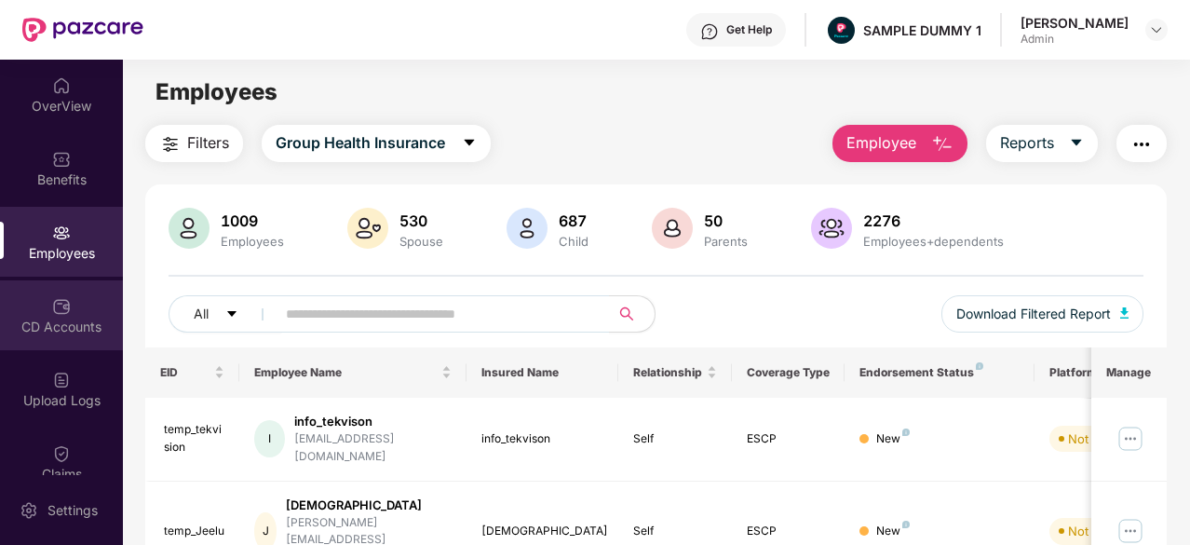
click at [76, 321] on div "CD Accounts" at bounding box center [61, 327] width 123 height 19
